Goal: Information Seeking & Learning: Compare options

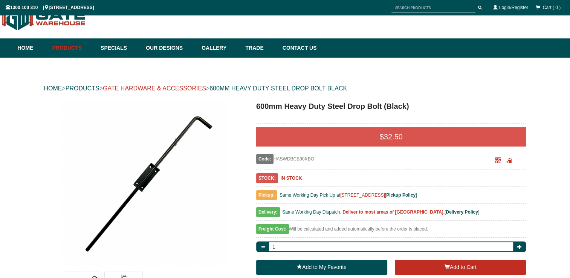
click at [184, 89] on link "GATE HARDWARE & ACCESSORIES" at bounding box center [154, 88] width 103 height 6
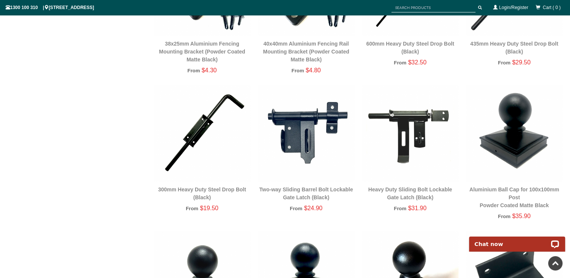
scroll to position [1224, 0]
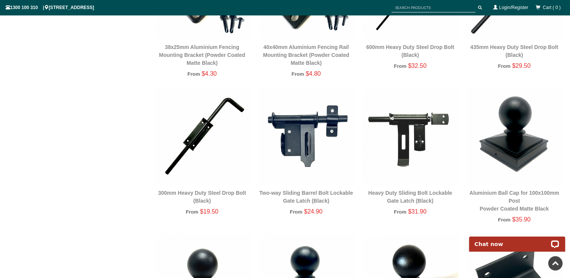
click at [197, 127] on img at bounding box center [202, 136] width 96 height 96
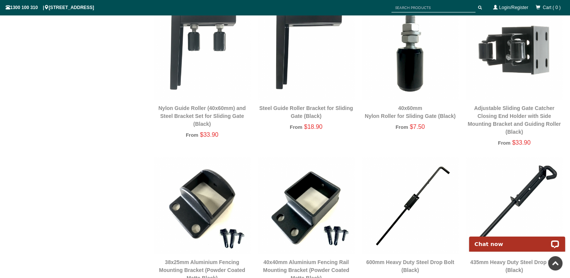
scroll to position [1111, 0]
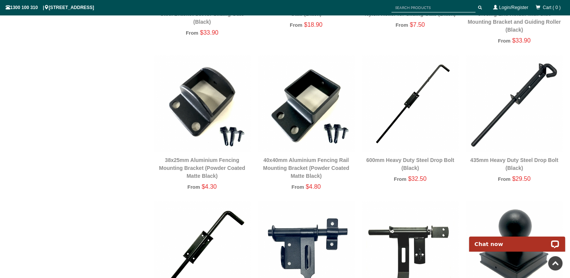
click at [493, 116] on img at bounding box center [514, 103] width 96 height 96
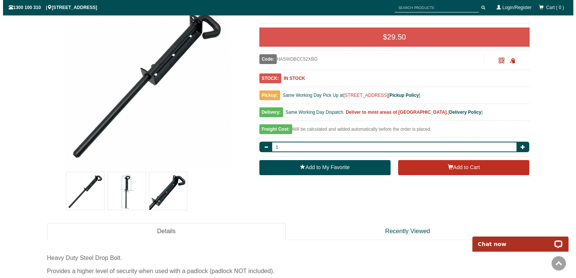
scroll to position [132, 0]
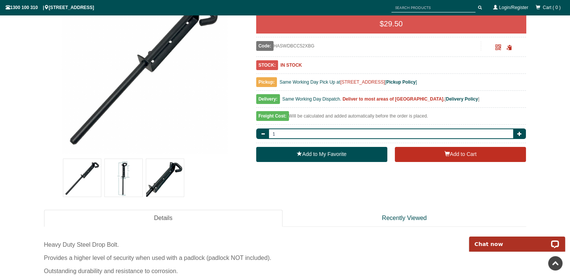
click at [136, 179] on img at bounding box center [124, 178] width 38 height 38
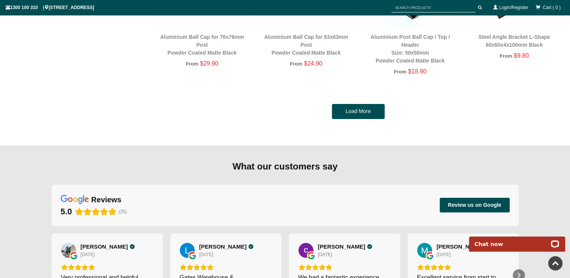
scroll to position [1526, 0]
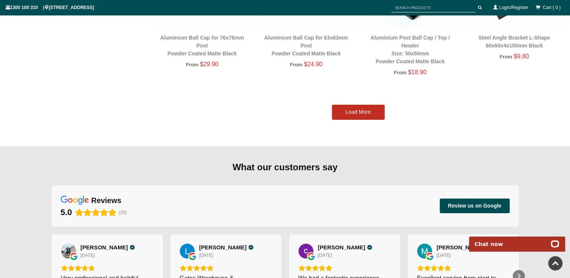
click at [347, 114] on link "Load More" at bounding box center [358, 112] width 53 height 15
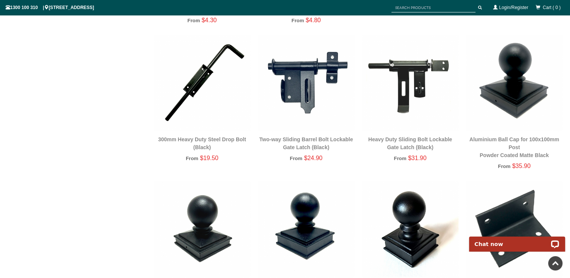
scroll to position [1262, 0]
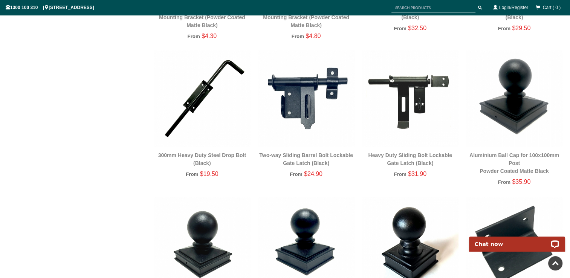
click at [302, 96] on img at bounding box center [306, 98] width 96 height 96
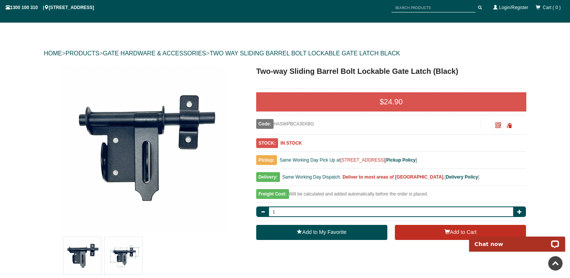
scroll to position [38, 0]
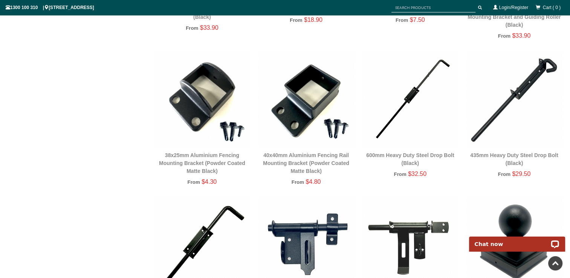
scroll to position [1111, 0]
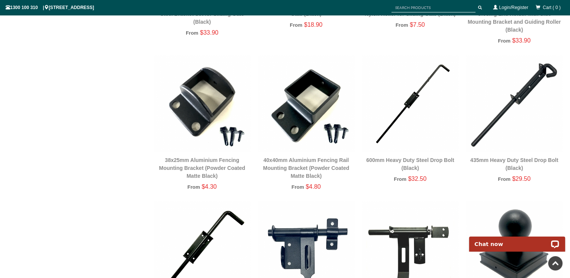
click at [399, 106] on img at bounding box center [410, 103] width 96 height 96
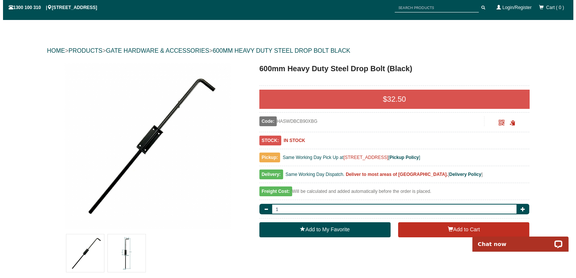
scroll to position [132, 0]
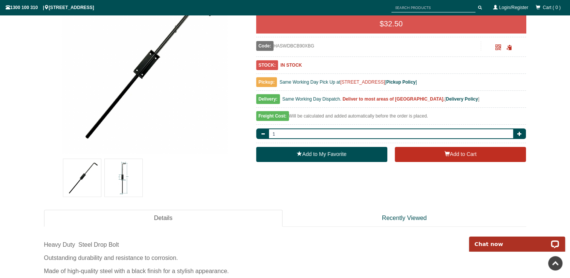
click at [124, 179] on img at bounding box center [124, 178] width 38 height 38
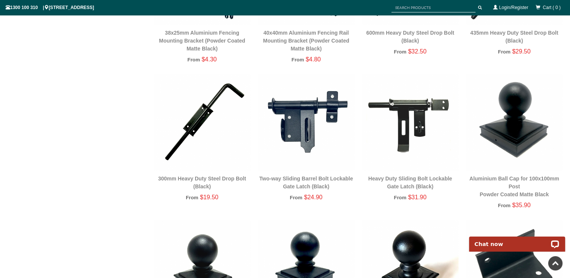
scroll to position [1224, 0]
